Goal: Task Accomplishment & Management: Complete application form

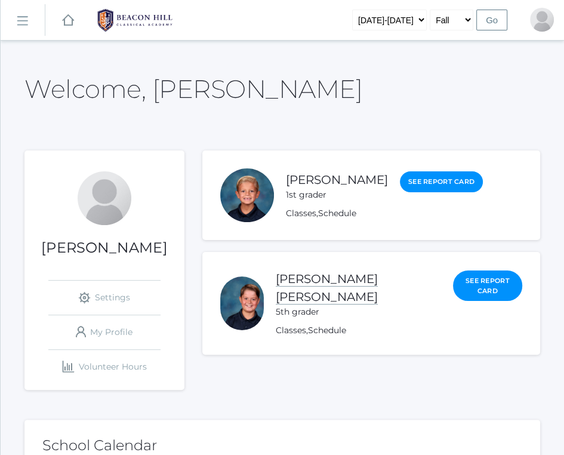
click at [378, 277] on link "[PERSON_NAME] [PERSON_NAME]" at bounding box center [327, 288] width 102 height 33
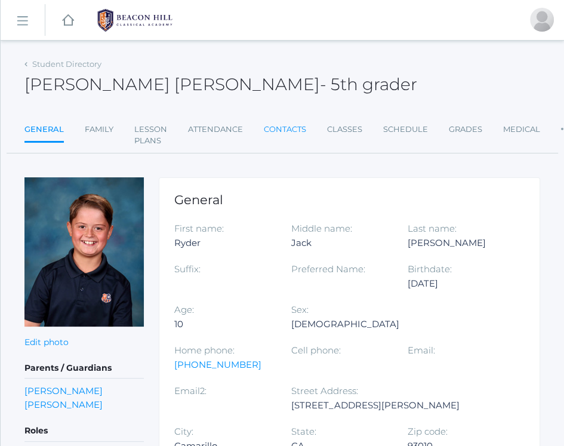
click at [288, 133] on link "Contacts" at bounding box center [285, 130] width 42 height 24
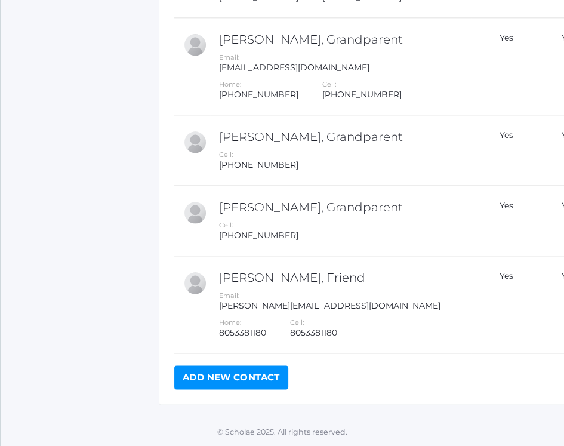
scroll to position [956, 0]
click at [275, 382] on link "Add New Contact" at bounding box center [231, 377] width 114 height 24
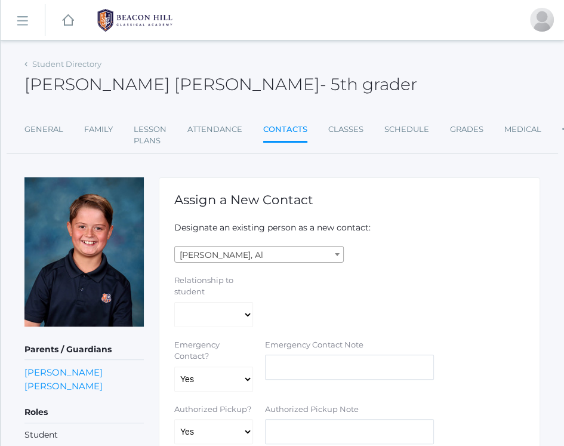
click at [275, 253] on span "[PERSON_NAME], Al" at bounding box center [259, 255] width 168 height 17
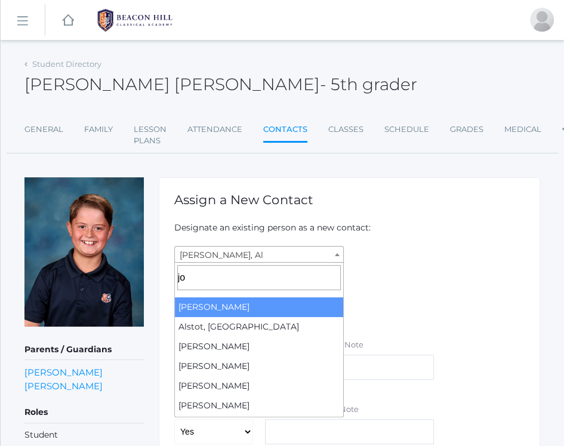
type input "j"
type input "lauba"
select select "2120"
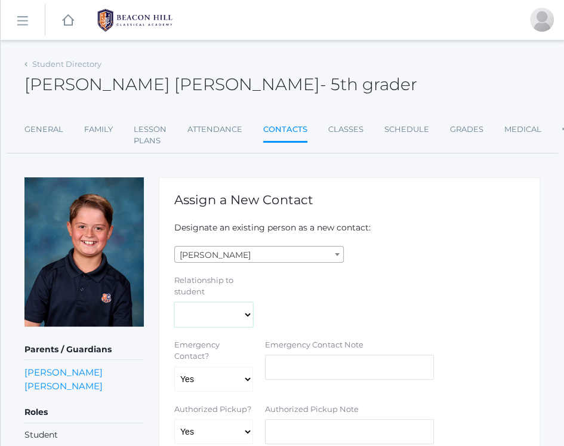
click at [239, 308] on select "Aunt Birth Mom Brother Father Friend Grandparent Guardian Mother Other Sister S…" at bounding box center [213, 314] width 79 height 25
select select "Friend"
click at [174, 302] on select "Aunt Birth Mom Brother Father Friend Grandparent Guardian Mother Other Sister S…" at bounding box center [213, 314] width 79 height 25
click at [269, 305] on div "Relationship to student Aunt Birth Mom Brother Father Friend Grandparent Guardi…" at bounding box center [349, 301] width 363 height 53
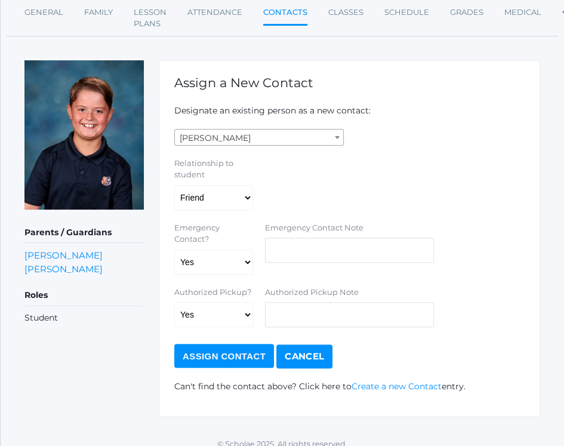
scroll to position [128, 0]
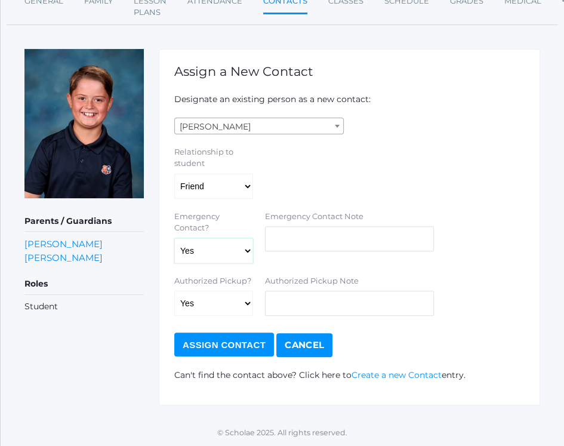
click at [235, 245] on select "Yes No" at bounding box center [213, 250] width 79 height 25
select select "false"
click at [174, 238] on select "Yes No" at bounding box center [213, 250] width 79 height 25
click at [289, 297] on input "text" at bounding box center [350, 303] width 170 height 25
type input "Sports Pick Up"
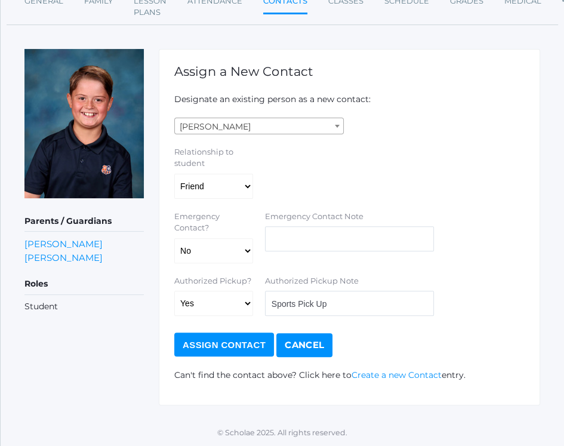
click at [239, 347] on input "Assign Contact" at bounding box center [224, 345] width 100 height 24
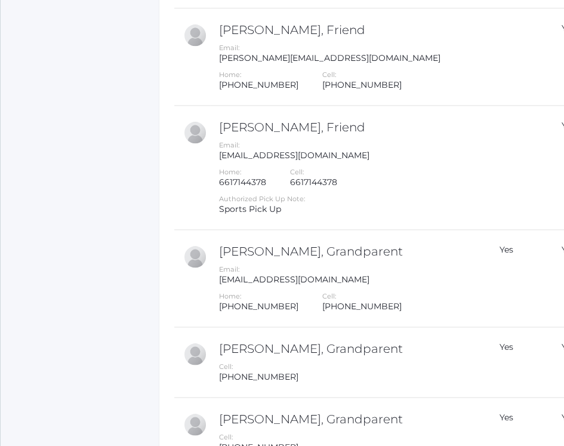
scroll to position [868, 0]
